Goal: Task Accomplishment & Management: Use online tool/utility

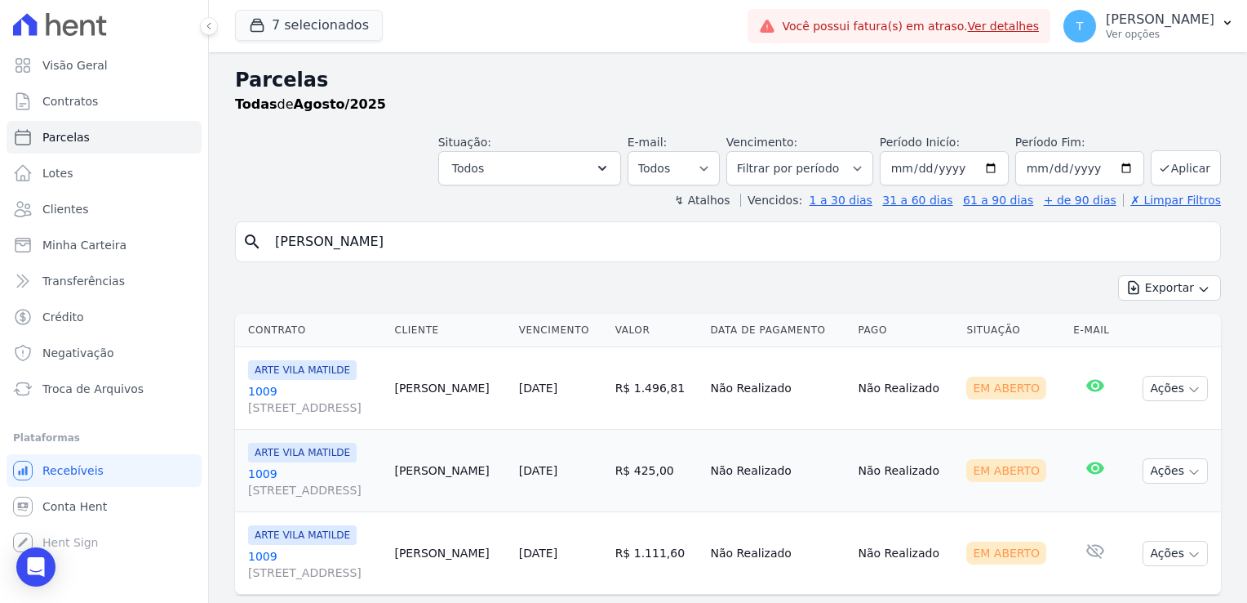
select select
drag, startPoint x: 442, startPoint y: 240, endPoint x: 264, endPoint y: 239, distance: 178.0
click at [264, 239] on div "search [PERSON_NAME]" at bounding box center [728, 241] width 986 height 41
paste input "[PERSON_NAME] Freire de [PERSON_NAME]"
type input "[PERSON_NAME] Freire de [GEOGRAPHIC_DATA]"
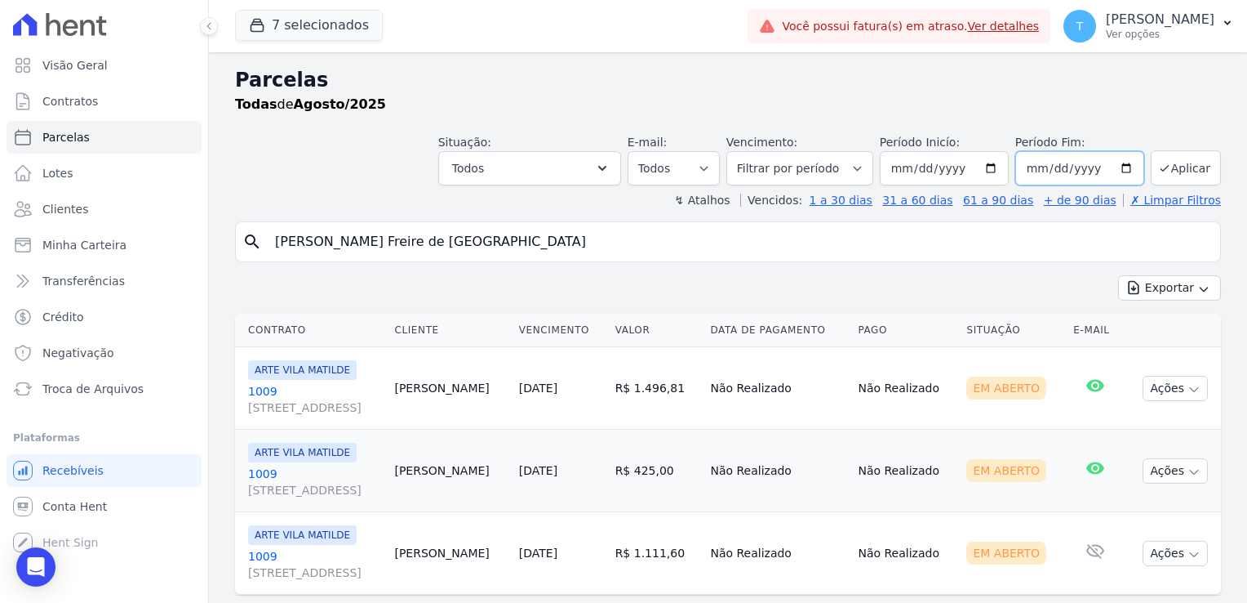
click at [1126, 179] on input "[DATE]" at bounding box center [1080, 168] width 129 height 34
click at [1121, 176] on input "[DATE]" at bounding box center [1080, 168] width 129 height 34
click at [1110, 162] on input "[DATE]" at bounding box center [1080, 168] width 129 height 34
type input "[DATE]"
click at [1161, 165] on icon "submit" at bounding box center [1164, 168] width 7 height 6
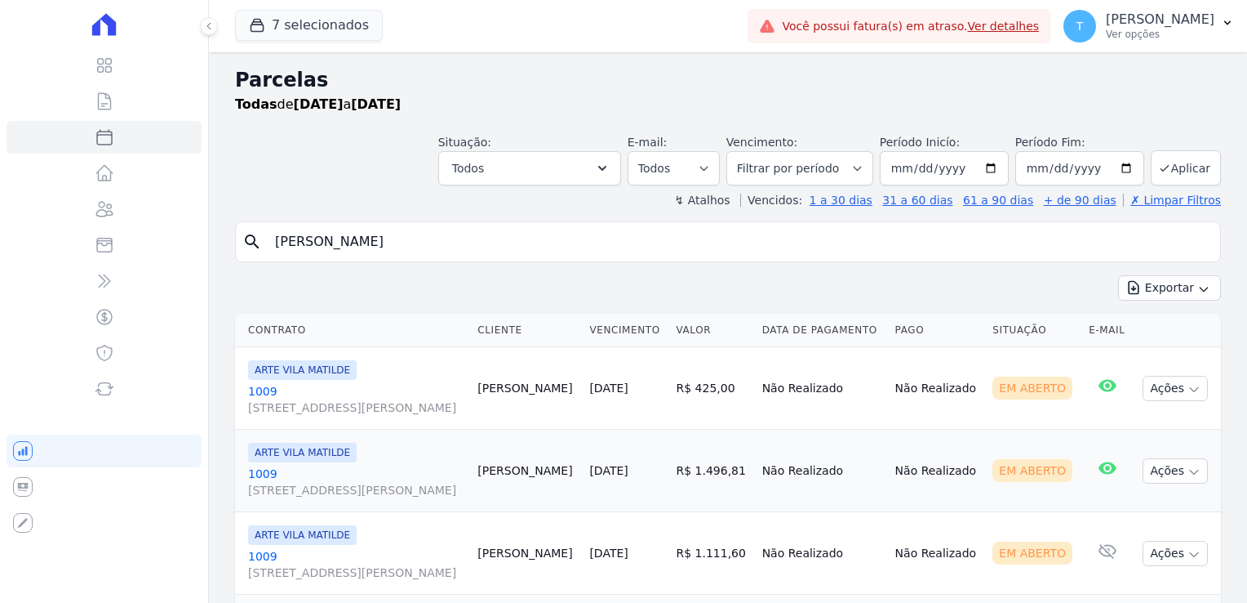
select select
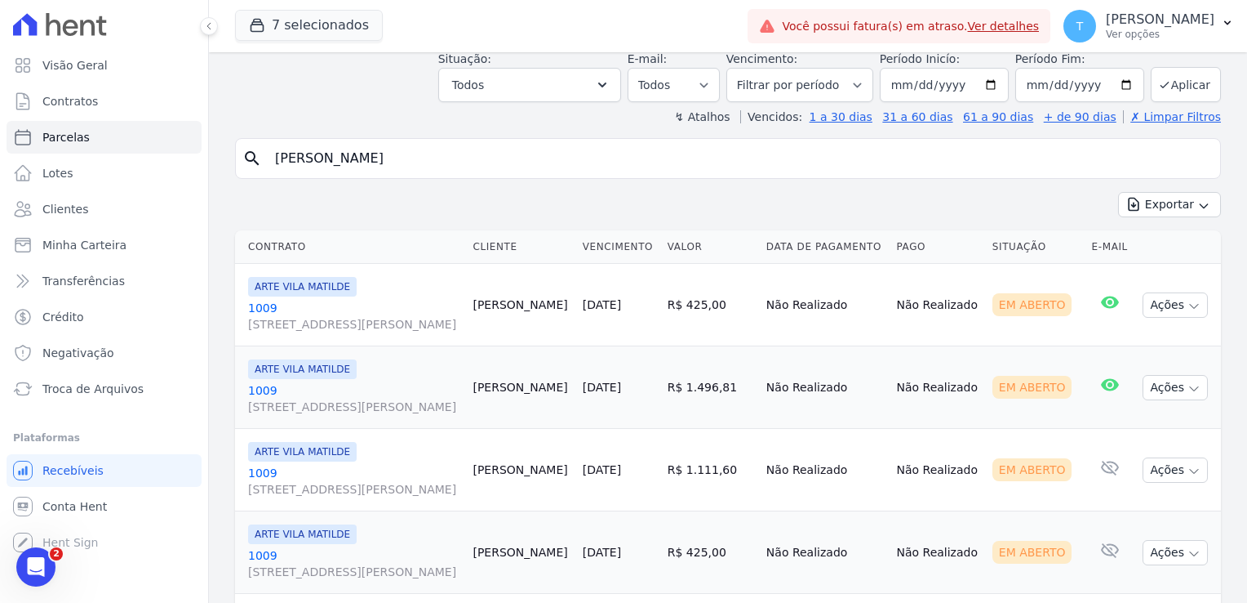
scroll to position [82, 0]
drag, startPoint x: 463, startPoint y: 168, endPoint x: 267, endPoint y: 176, distance: 196.1
click at [267, 176] on div "search [PERSON_NAME]" at bounding box center [728, 160] width 986 height 41
paste input "[PERSON_NAME] Freire de [PERSON_NAME]"
type input "[PERSON_NAME] Freire de [GEOGRAPHIC_DATA]"
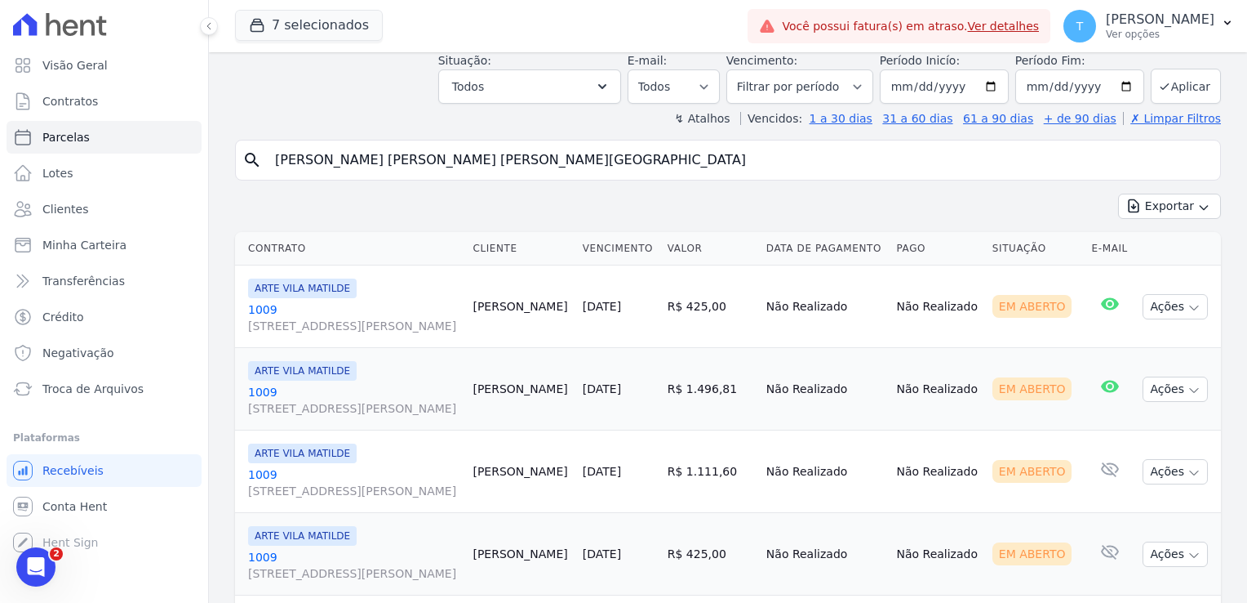
select select
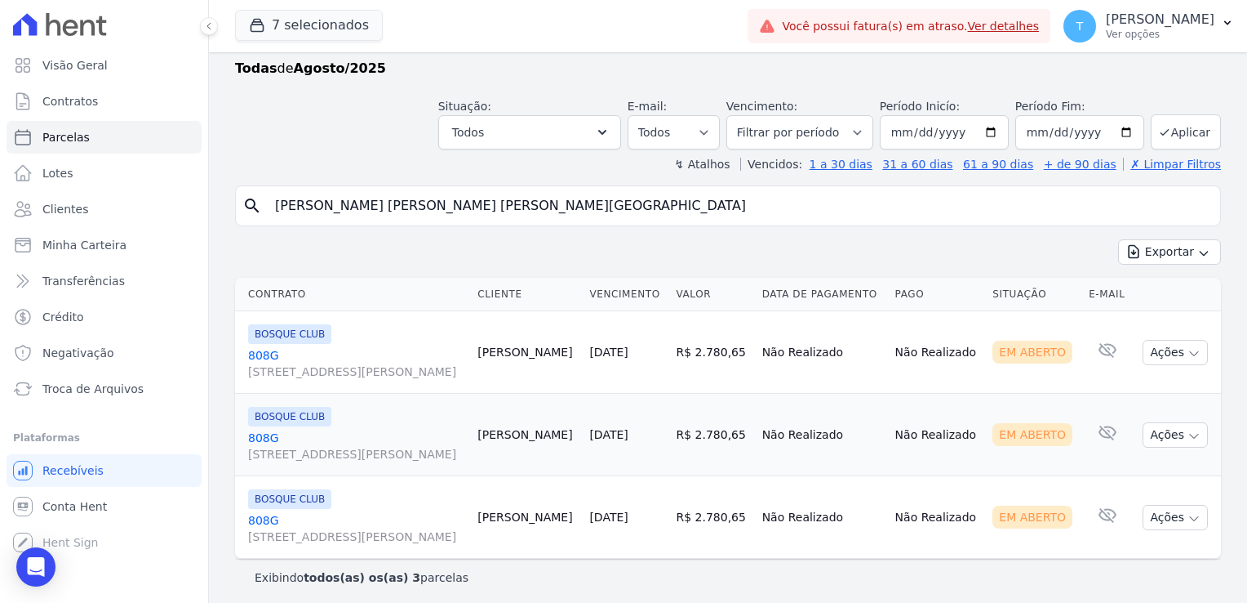
scroll to position [39, 0]
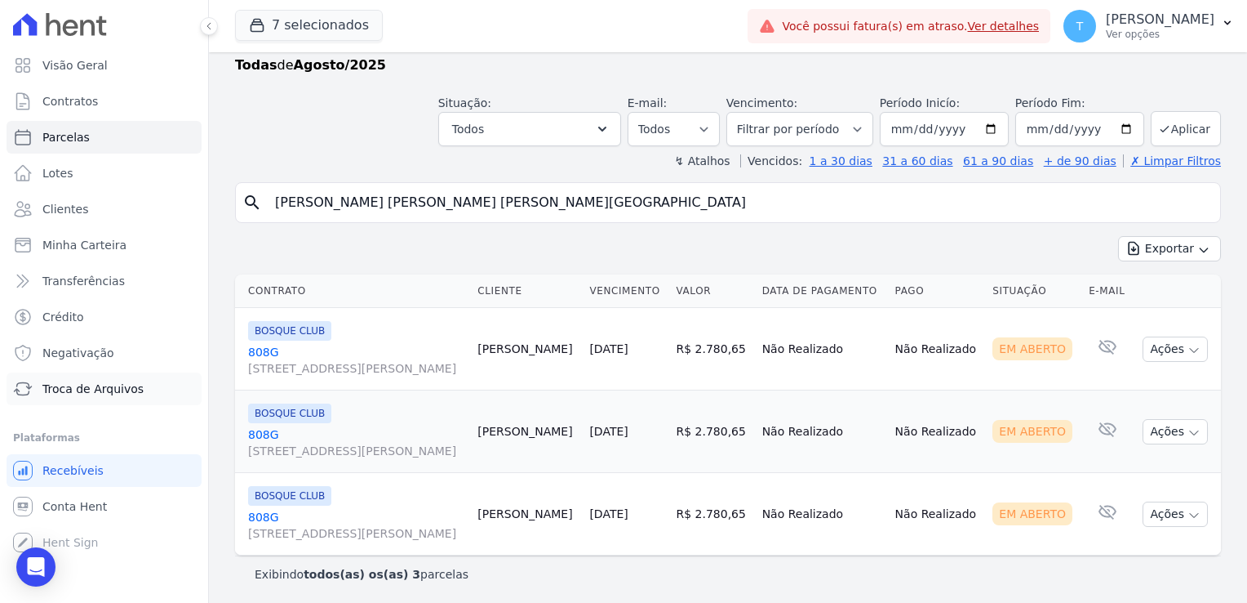
click at [103, 392] on span "Troca de Arquivos" at bounding box center [92, 388] width 101 height 16
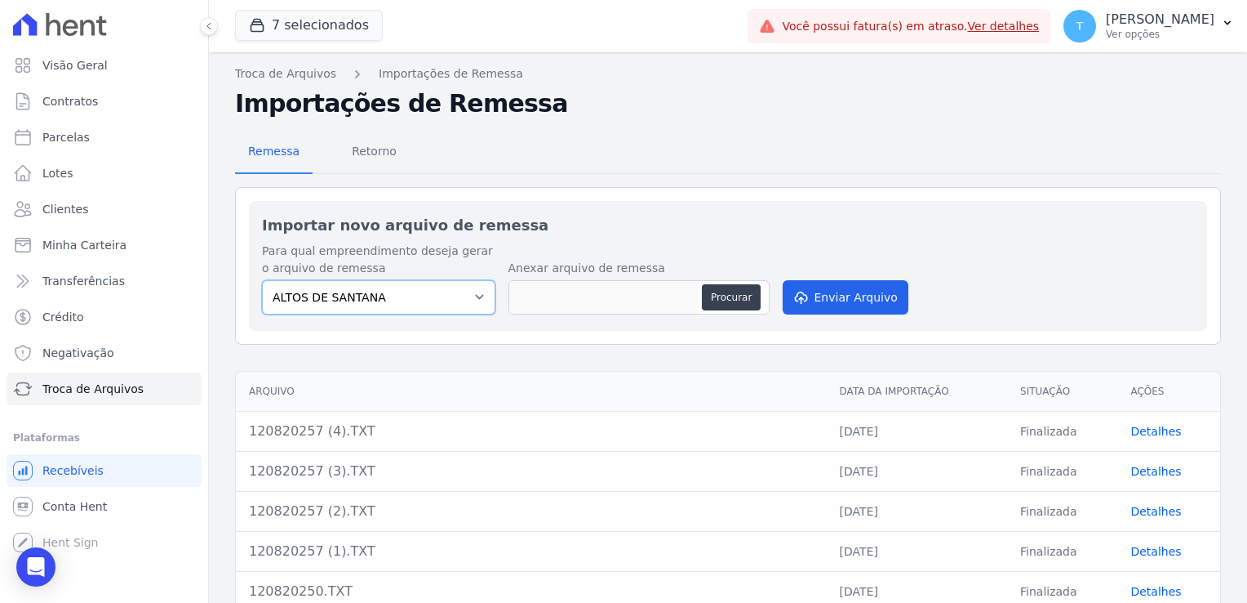
click at [475, 303] on select "ALTOS DE SANTANA Arcos Itaquera ARTE VILA MATILDE BOSQUE CLUB Inspire LINK ITAQ…" at bounding box center [378, 297] width 233 height 34
select select "608a0505-5729-491c-8a4a-236dc5ec7f7f"
click at [262, 280] on select "ALTOS DE SANTANA Arcos Itaquera ARTE VILA MATILDE BOSQUE CLUB Inspire LINK ITAQ…" at bounding box center [378, 297] width 233 height 34
click at [726, 301] on button "Procurar" at bounding box center [731, 297] width 59 height 26
type input "1308202514.TXT"
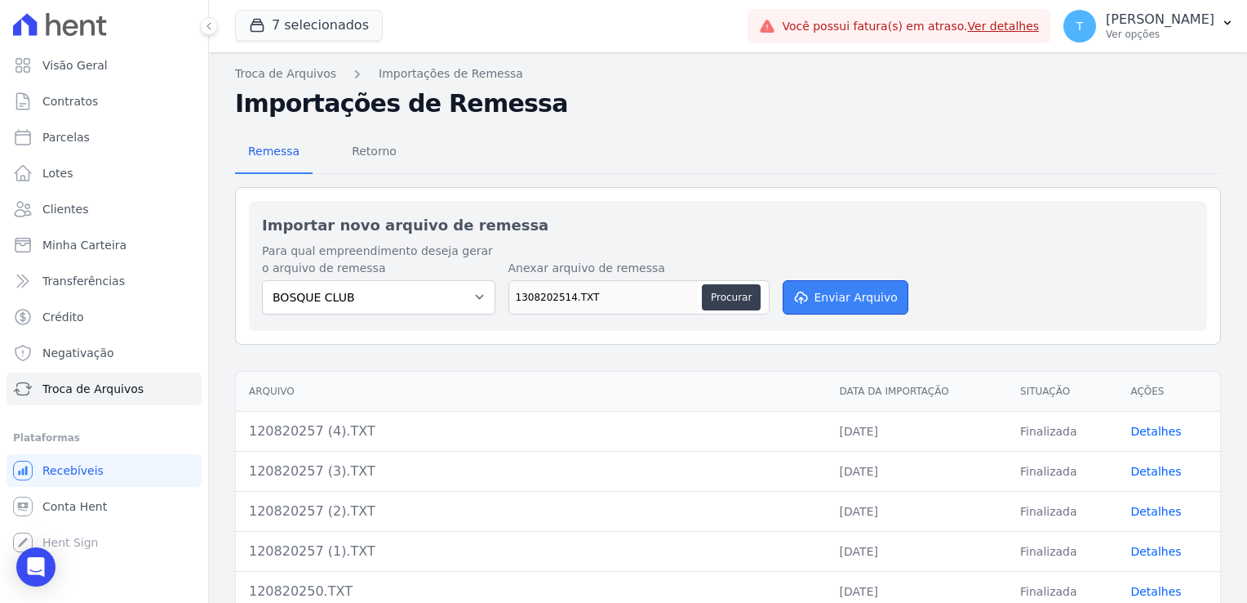
click at [845, 294] on button "Enviar Arquivo" at bounding box center [846, 297] width 126 height 34
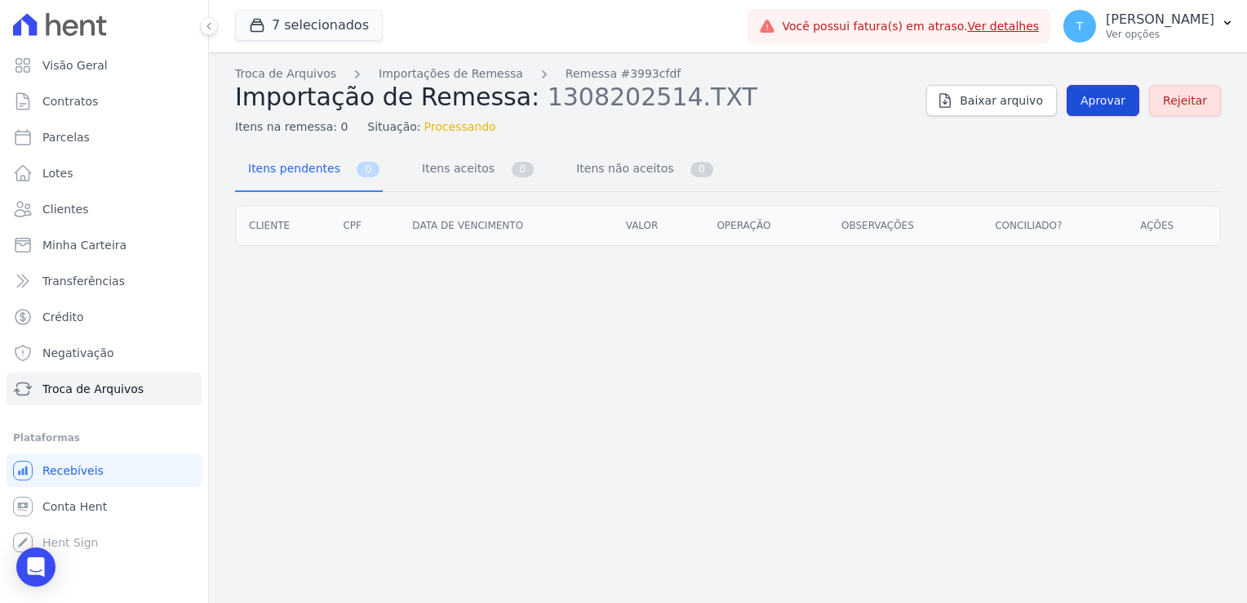
click at [1099, 107] on span "Aprovar" at bounding box center [1103, 100] width 45 height 16
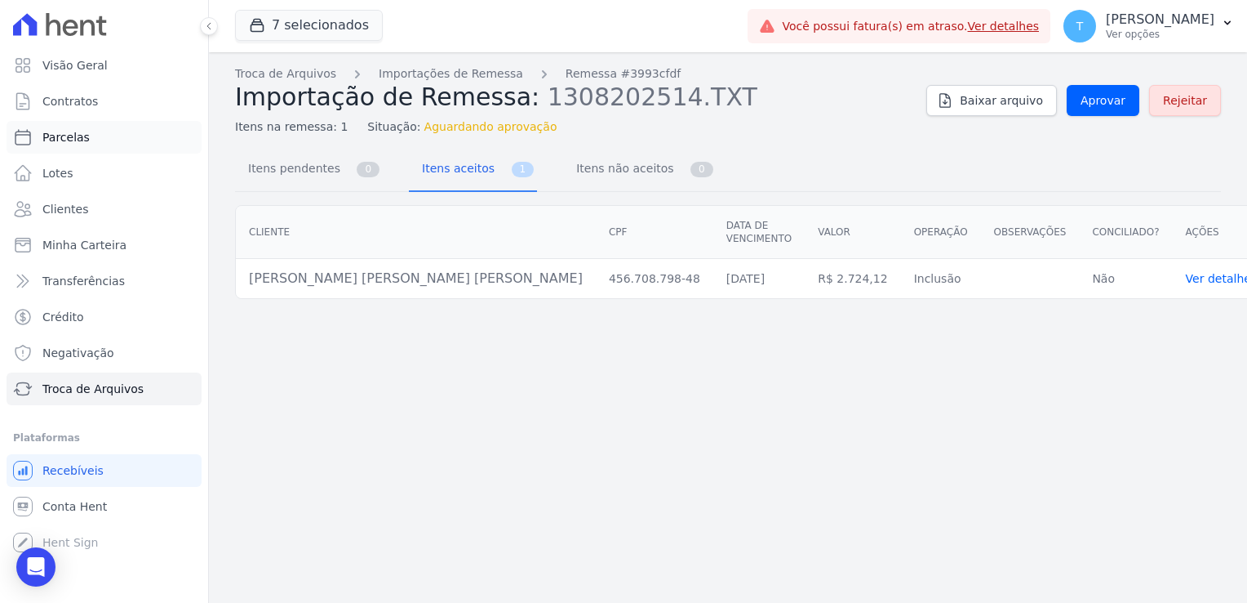
click at [98, 136] on link "Parcelas" at bounding box center [104, 137] width 195 height 33
select select
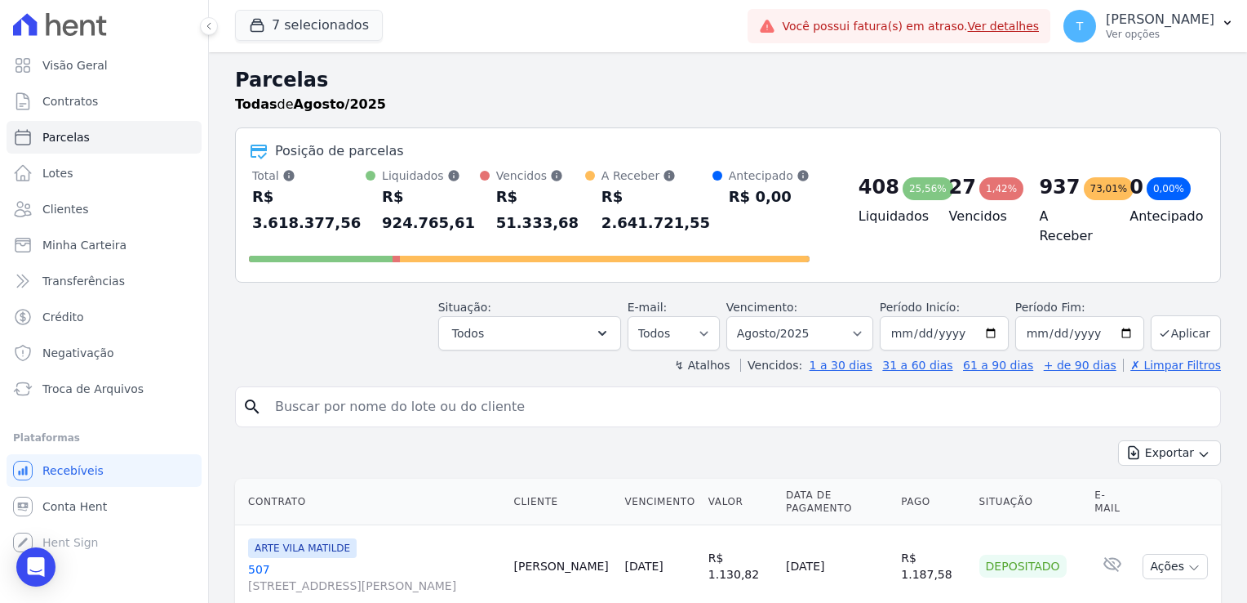
click at [330, 390] on input "search" at bounding box center [739, 406] width 949 height 33
paste input "[PERSON_NAME] Freire de [GEOGRAPHIC_DATA]"
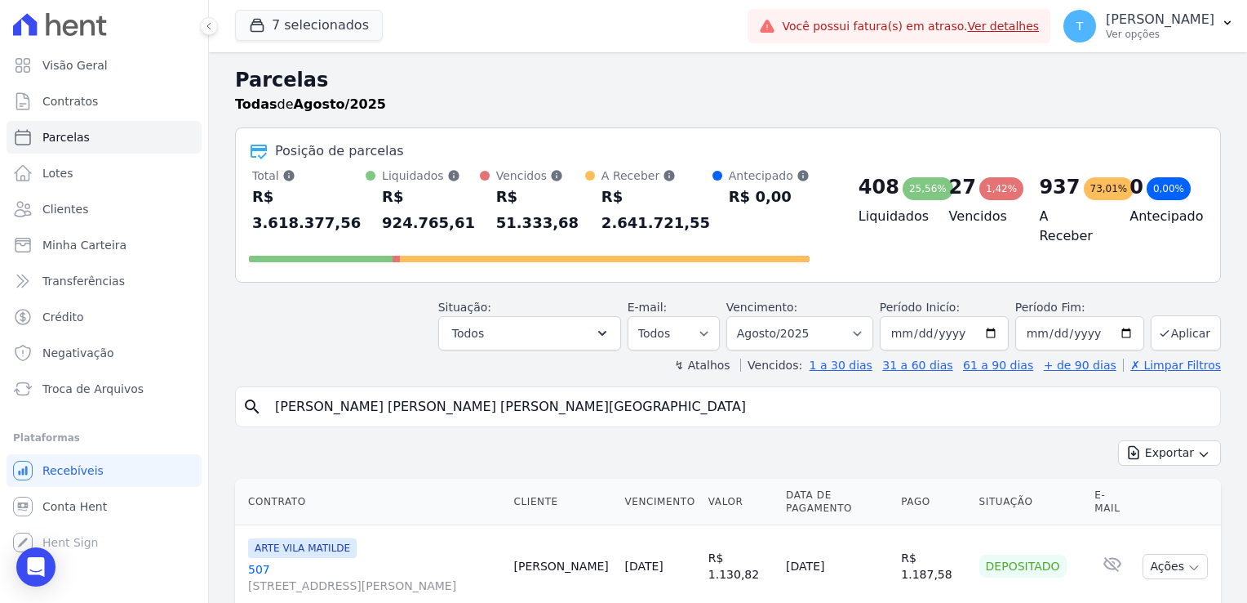
type input "[PERSON_NAME] Freire de [GEOGRAPHIC_DATA]"
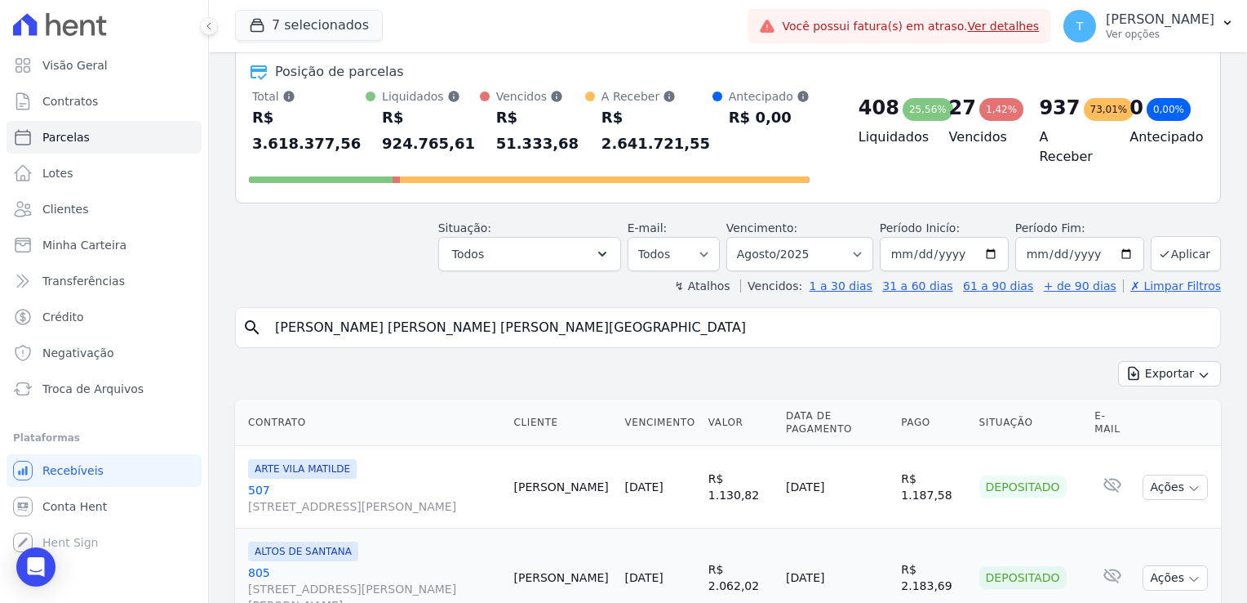
scroll to position [82, 0]
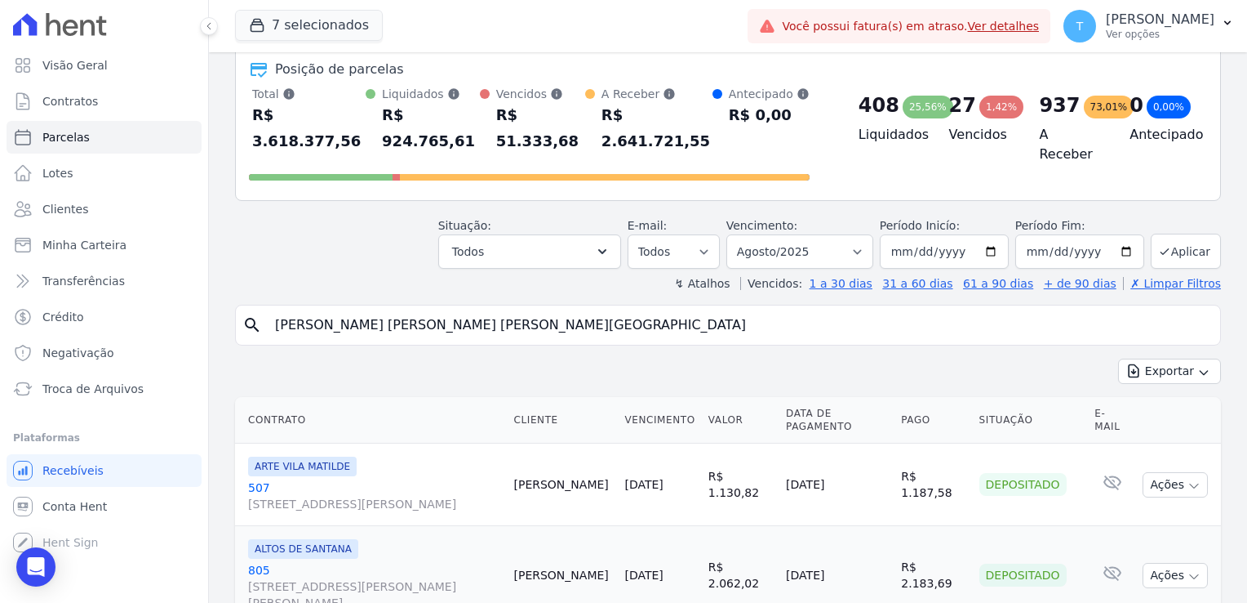
click at [1118, 358] on button "Exportar" at bounding box center [1169, 370] width 103 height 25
click at [692, 309] on input "[PERSON_NAME] Freire de [GEOGRAPHIC_DATA]" at bounding box center [739, 325] width 949 height 33
select select
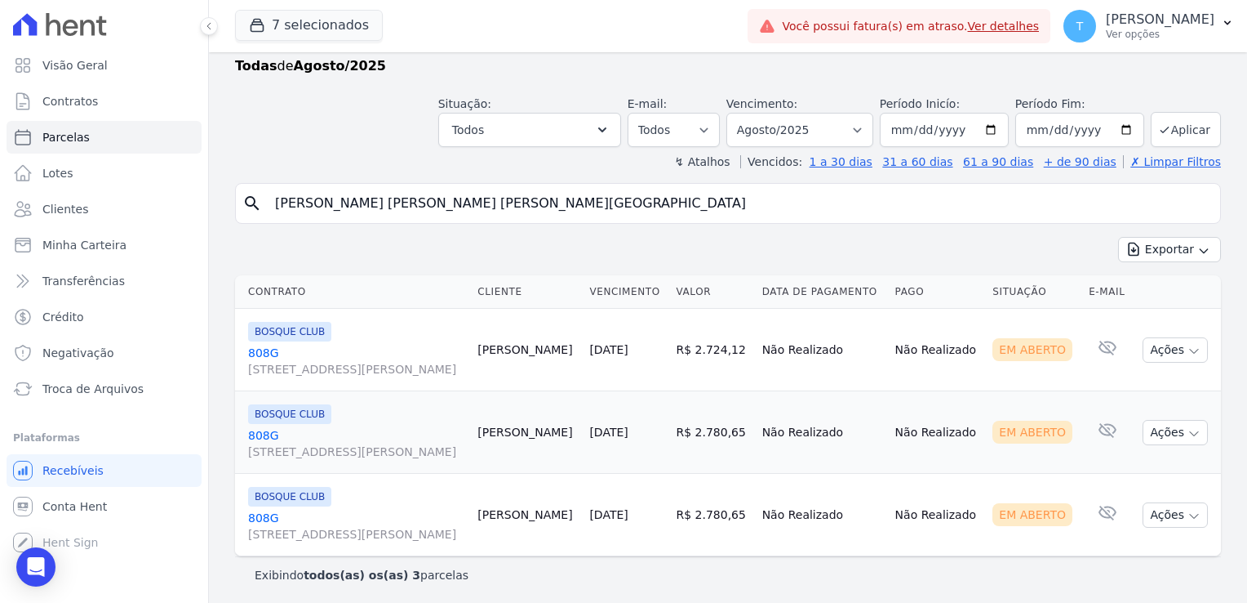
scroll to position [39, 0]
click at [1188, 348] on icon "button" at bounding box center [1194, 350] width 13 height 13
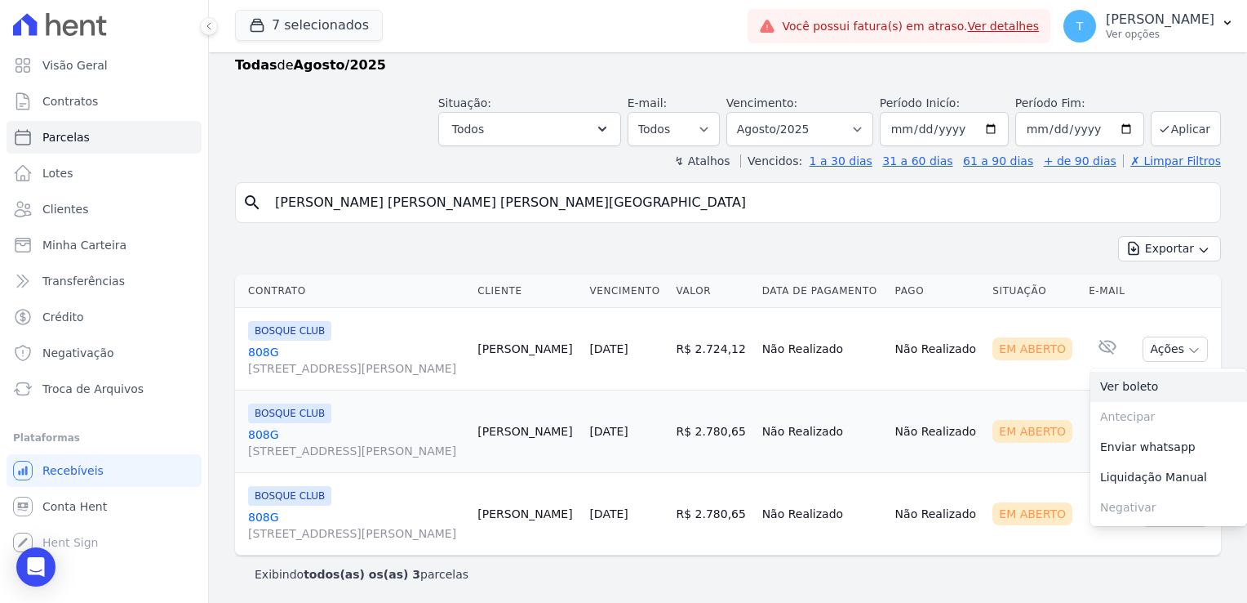
click at [1159, 378] on link "Ver boleto" at bounding box center [1169, 386] width 157 height 30
